Goal: Information Seeking & Learning: Learn about a topic

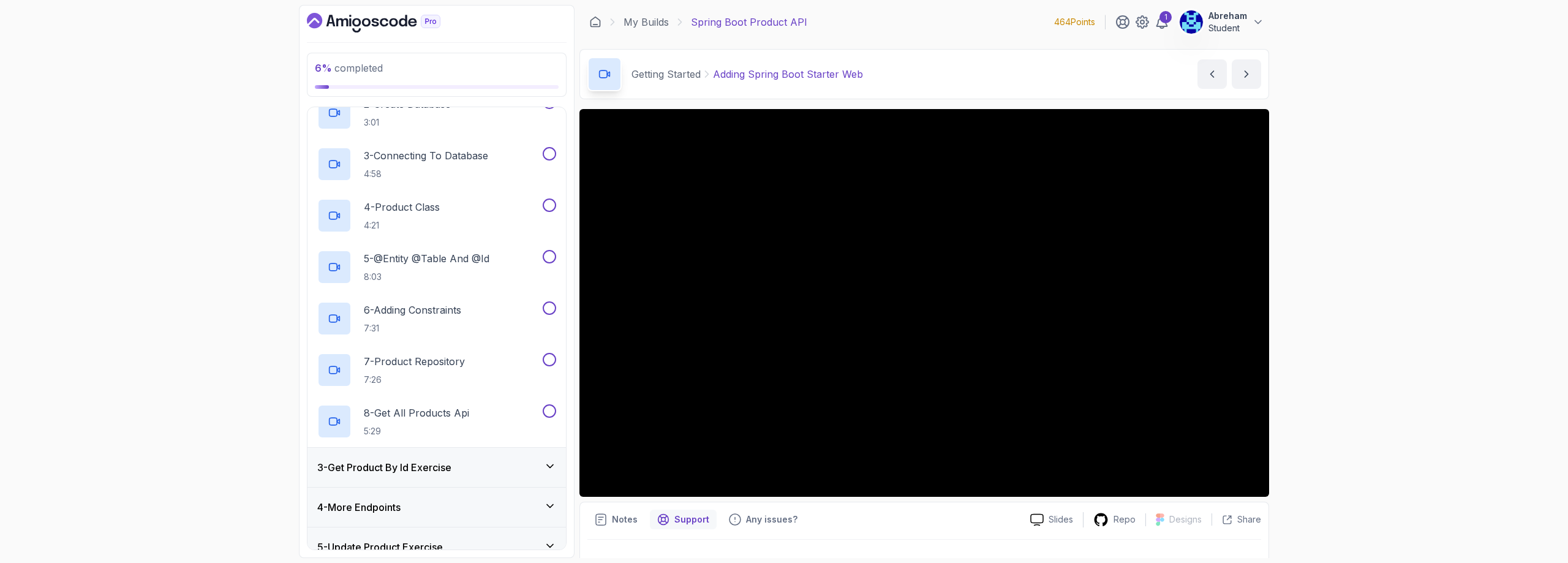
scroll to position [287, 0]
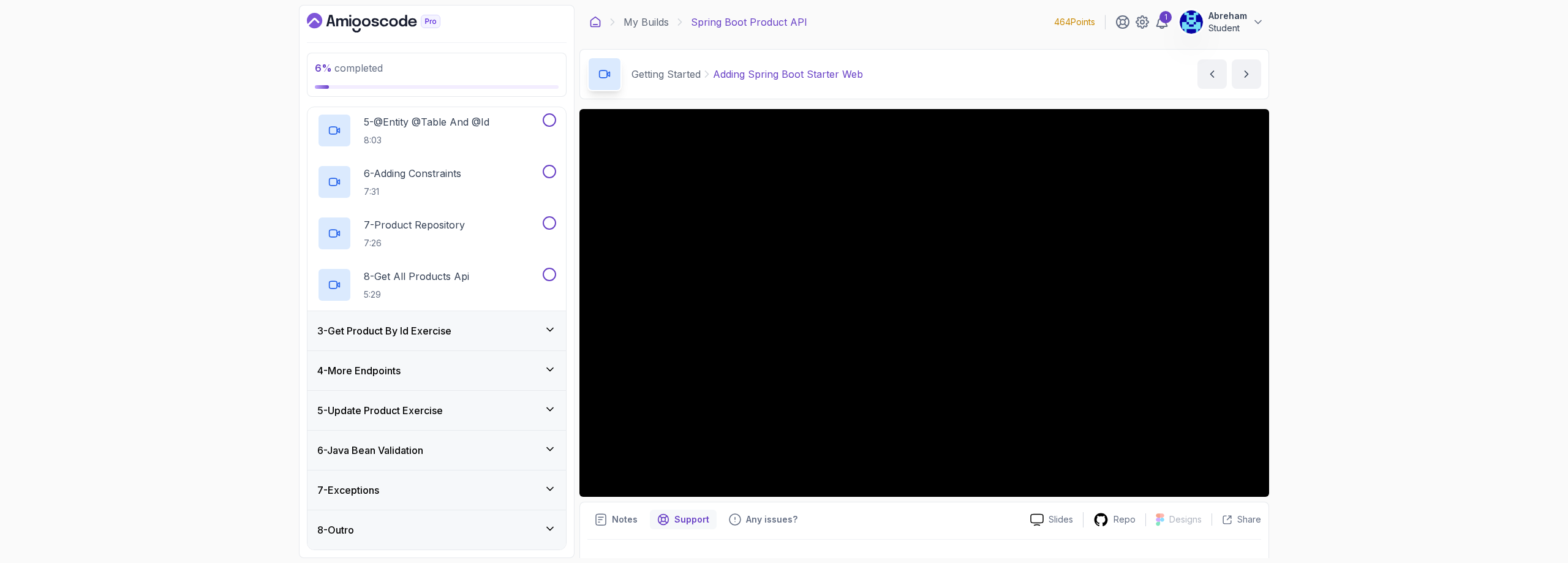
click at [597, 21] on icon at bounding box center [595, 22] width 12 height 12
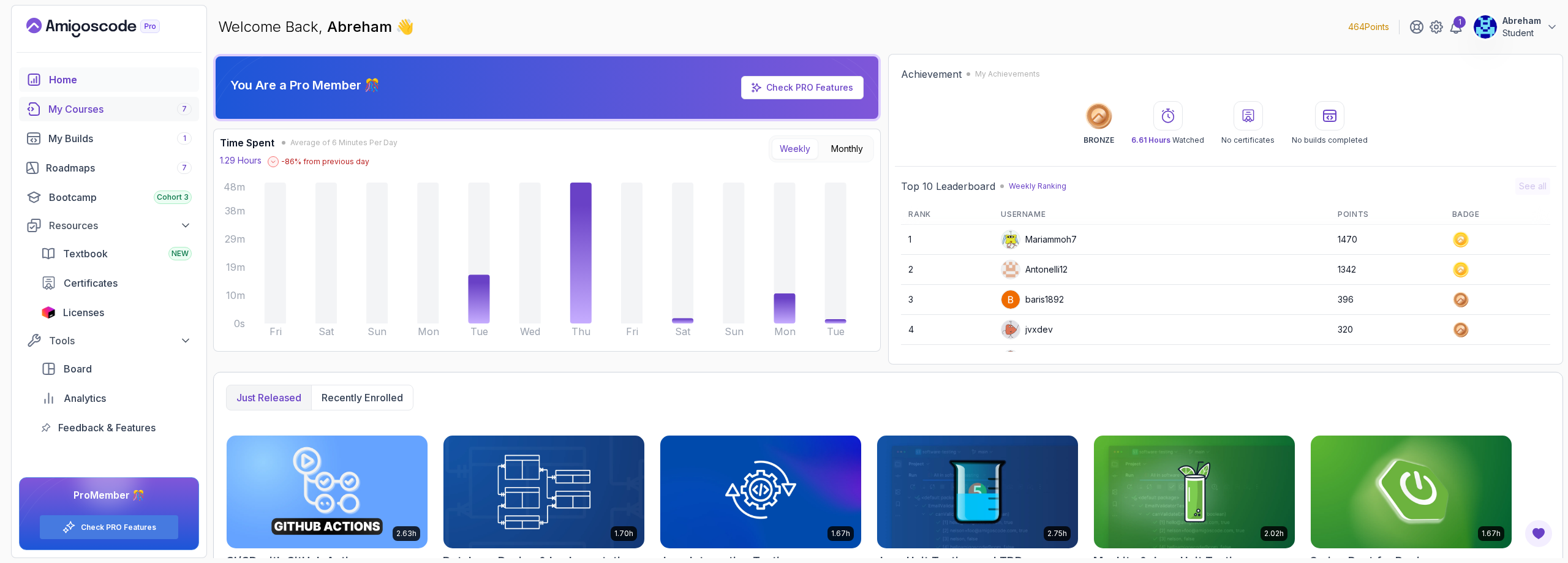
click at [70, 104] on div "My Courses 7" at bounding box center [120, 109] width 143 height 15
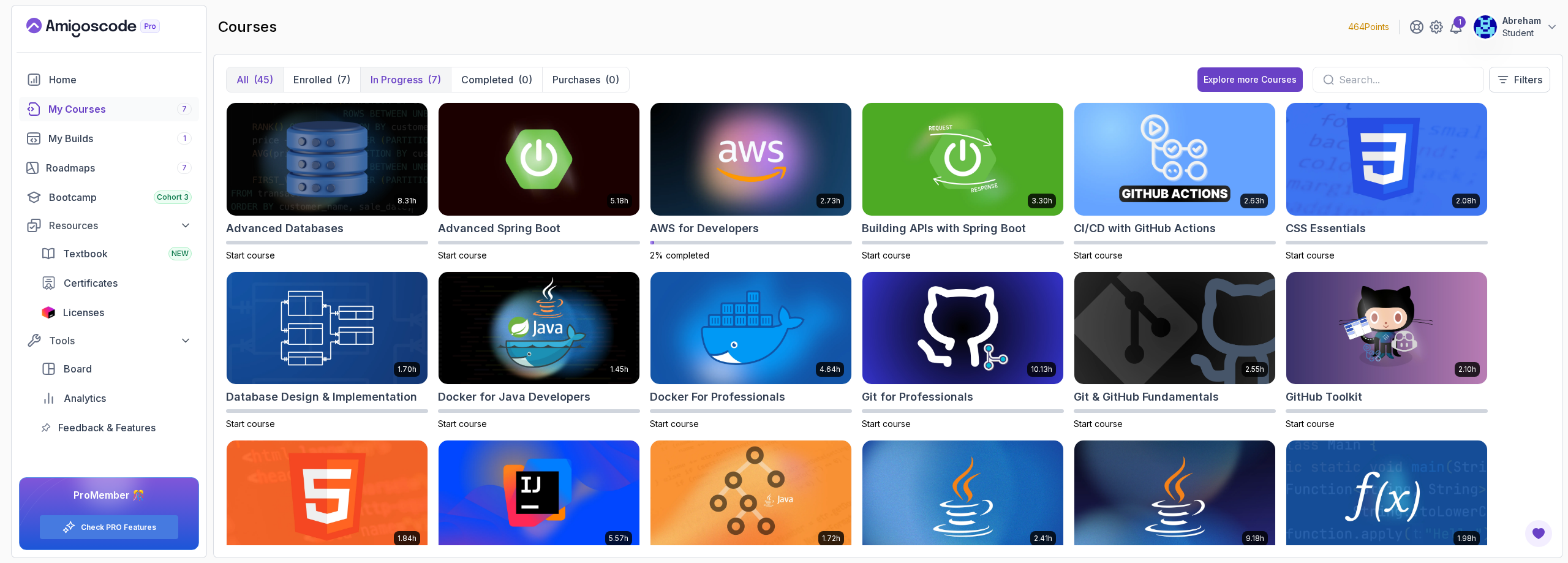
click at [394, 81] on p "In Progress" at bounding box center [396, 79] width 52 height 15
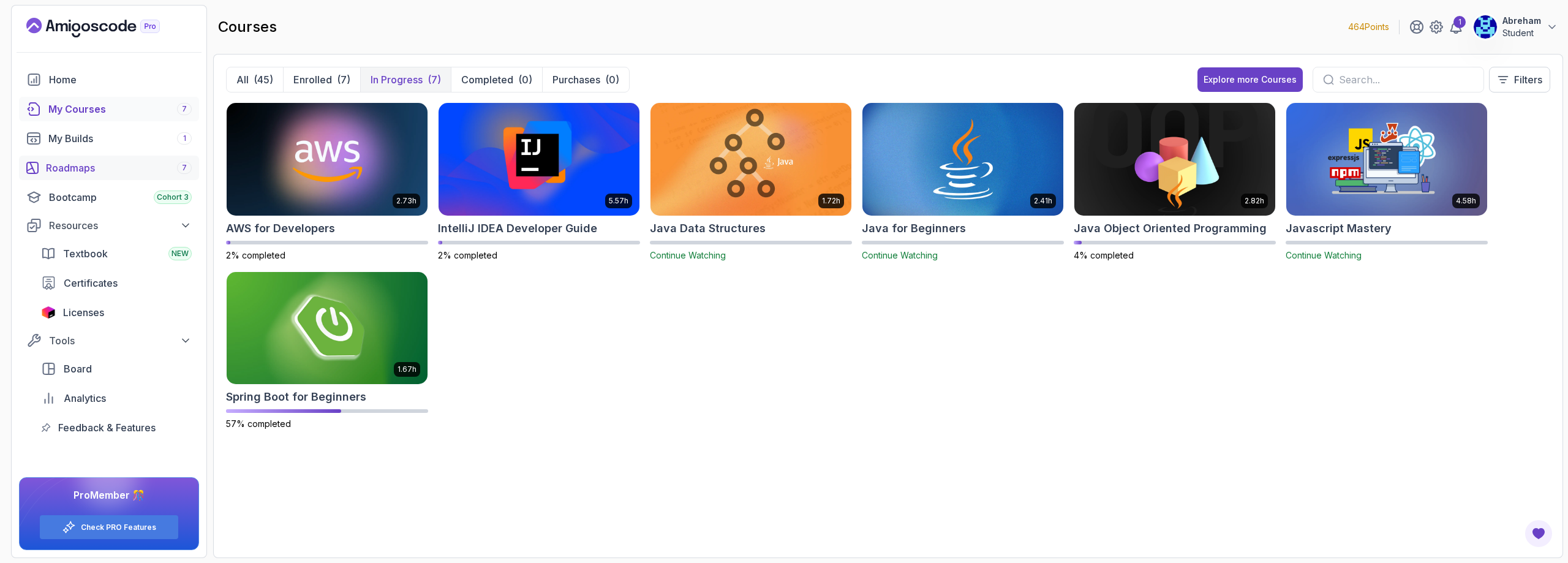
click at [73, 165] on div "Roadmaps 7" at bounding box center [119, 168] width 146 height 15
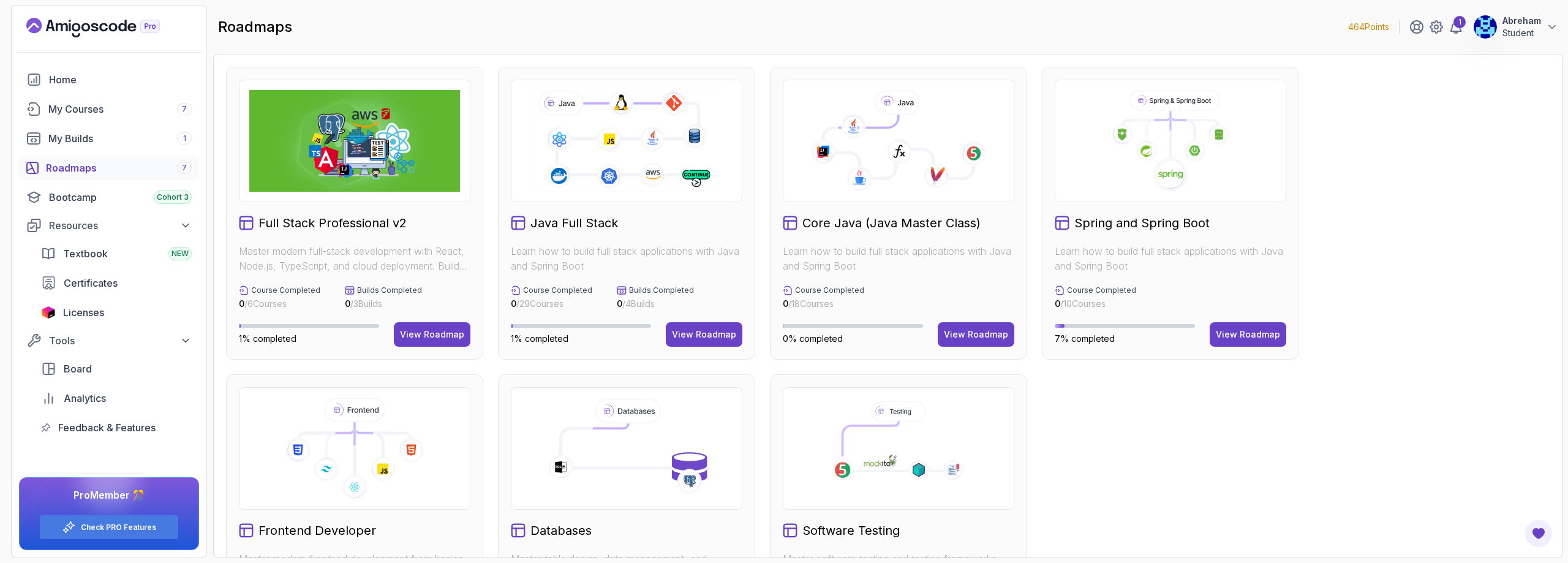
click at [327, 150] on img at bounding box center [354, 140] width 210 height 102
click at [393, 137] on img at bounding box center [354, 140] width 210 height 102
click at [356, 225] on h2 "Full Stack Professional v2" at bounding box center [332, 223] width 148 height 17
click at [394, 151] on img at bounding box center [354, 140] width 210 height 102
click at [339, 228] on h2 "Full Stack Professional v2" at bounding box center [332, 223] width 148 height 17
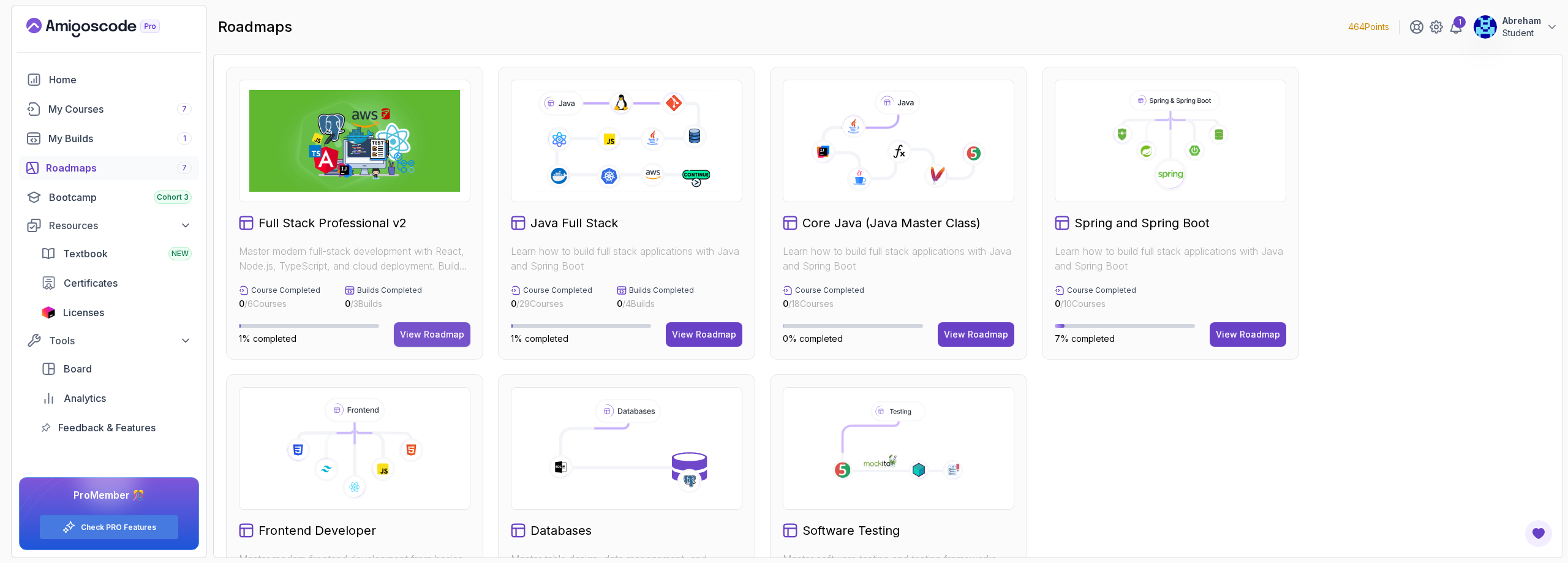
click at [426, 338] on div "View Roadmap" at bounding box center [432, 335] width 65 height 12
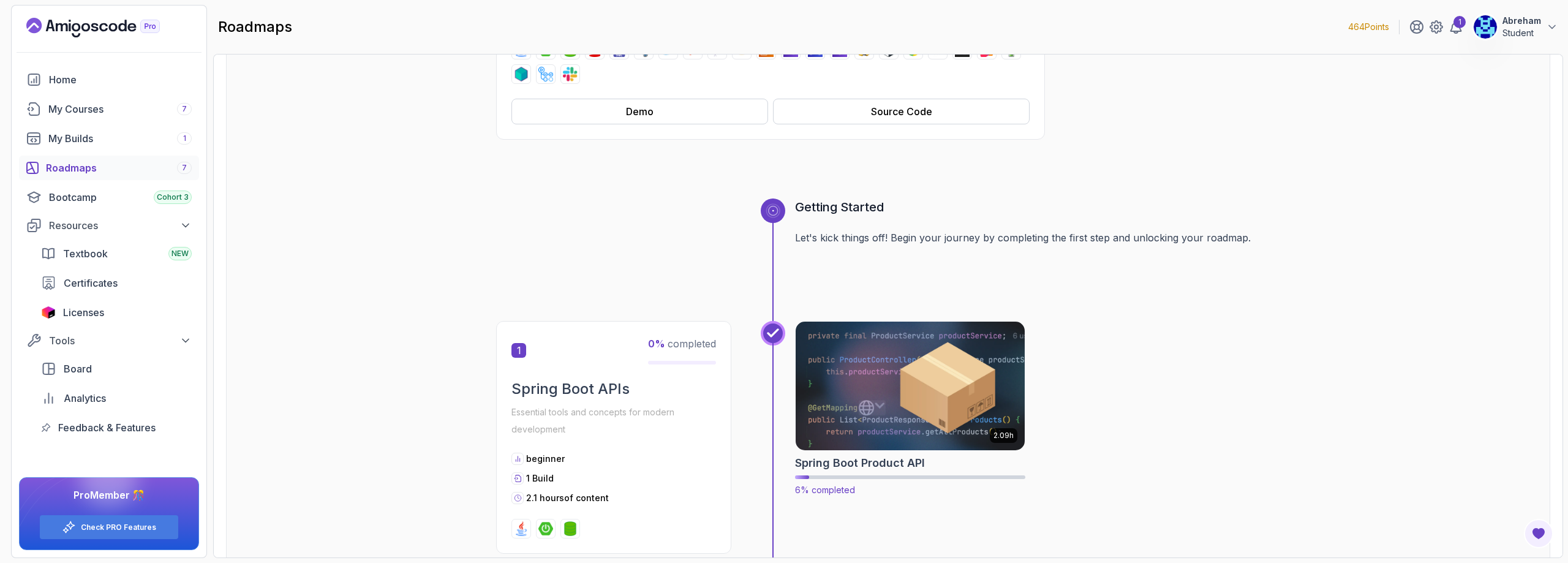
scroll to position [382, 0]
